Goal: Task Accomplishment & Management: Use online tool/utility

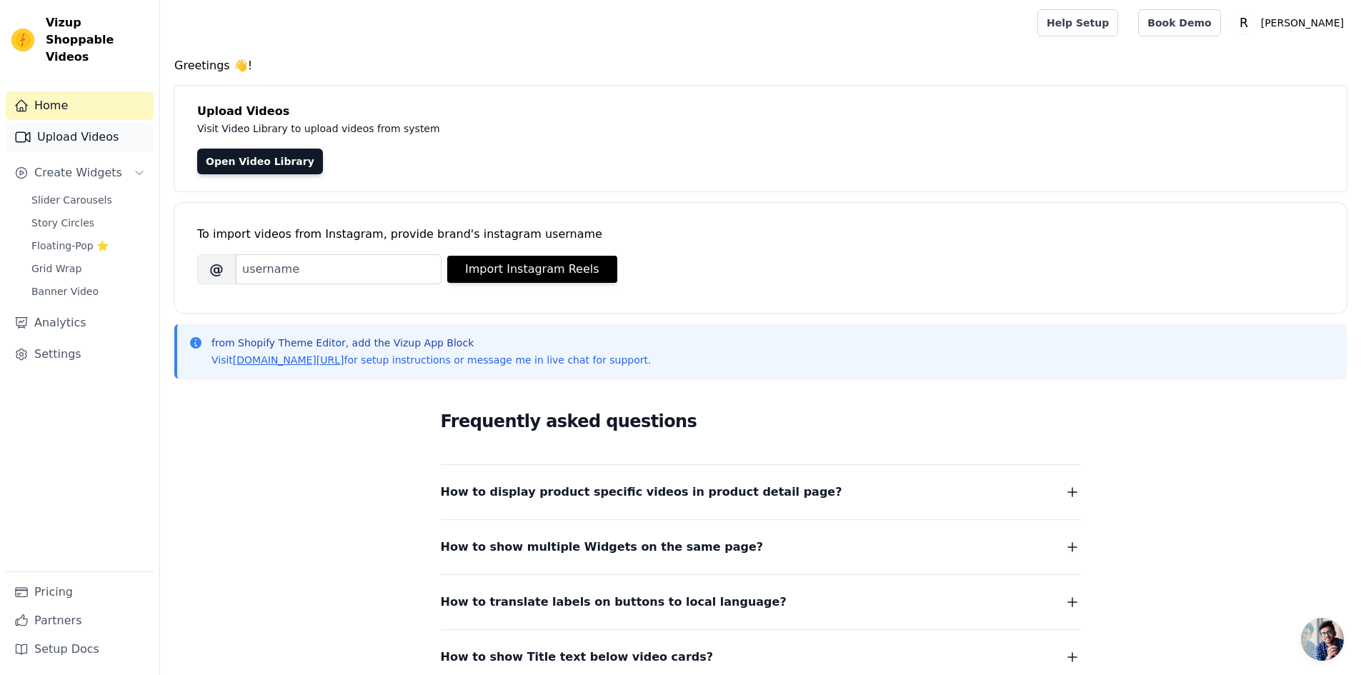
click at [81, 123] on link "Upload Videos" at bounding box center [80, 137] width 148 height 29
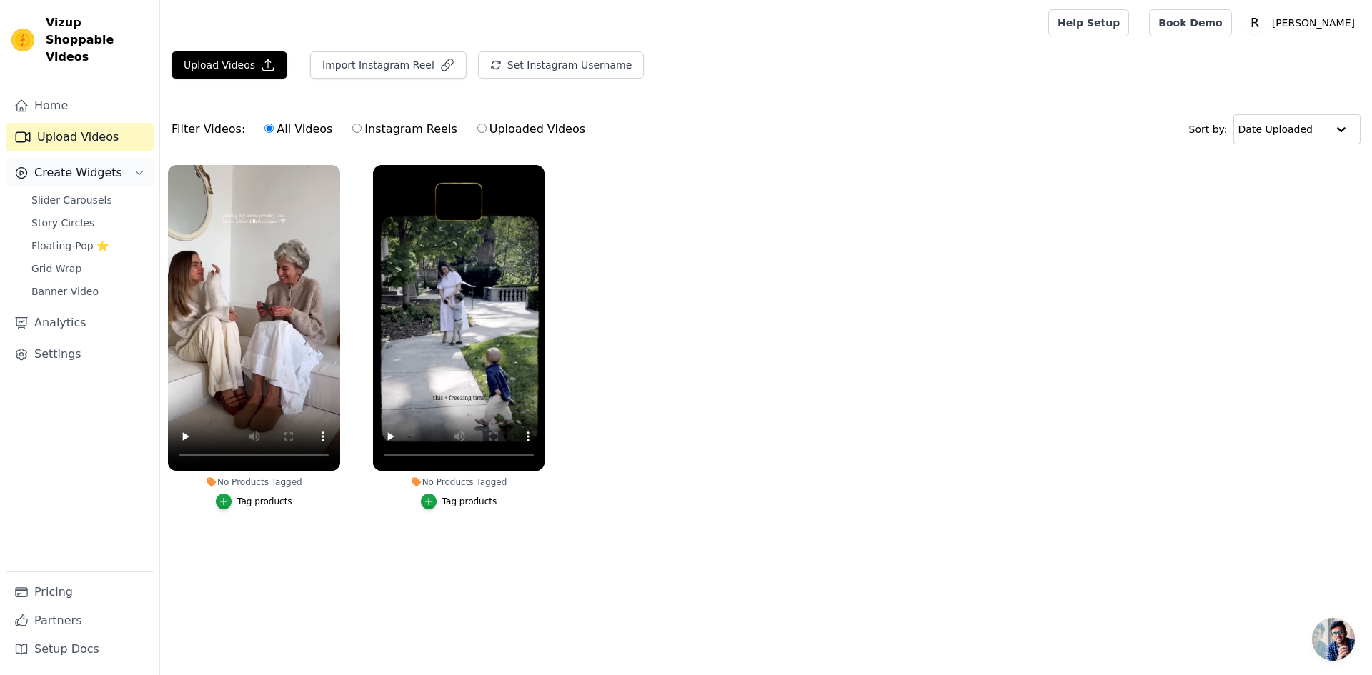
click at [65, 164] on span "Create Widgets" at bounding box center [78, 172] width 88 height 17
click at [60, 169] on button "Create Widgets" at bounding box center [80, 173] width 148 height 29
